Goal: Navigation & Orientation: Find specific page/section

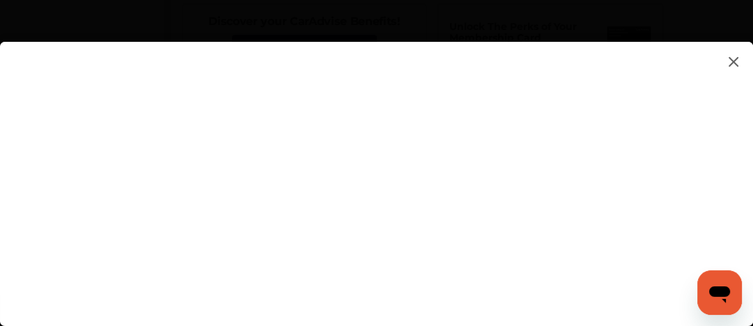
scroll to position [1184, 0]
click at [695, 70] on flutter-view at bounding box center [376, 170] width 753 height 256
click at [737, 59] on img at bounding box center [733, 61] width 17 height 17
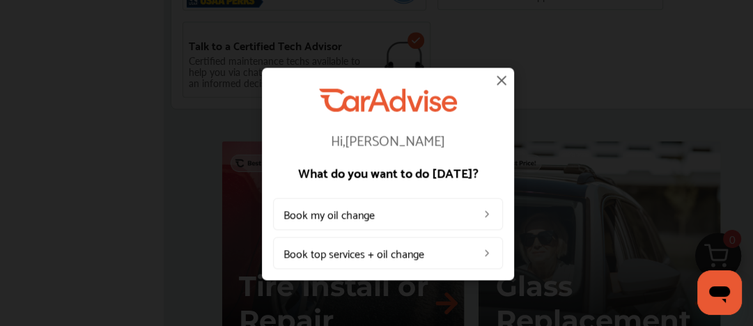
click at [499, 79] on img at bounding box center [501, 80] width 17 height 17
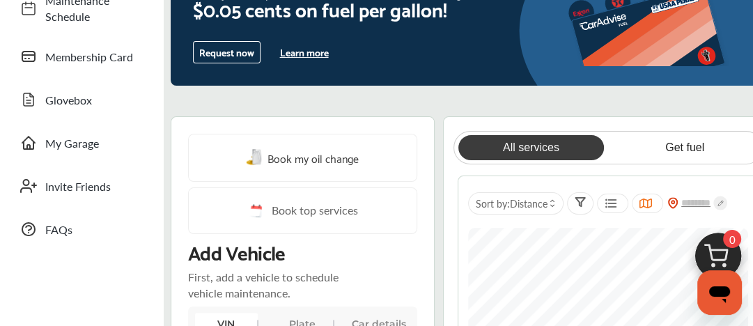
scroll to position [82, 0]
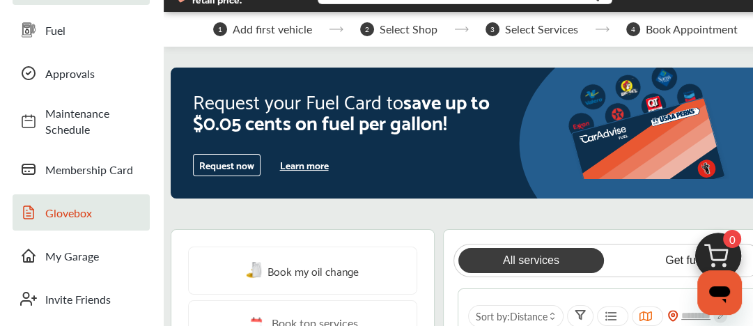
click at [76, 210] on span "Glovebox" at bounding box center [93, 213] width 97 height 16
